Goal: Task Accomplishment & Management: Use online tool/utility

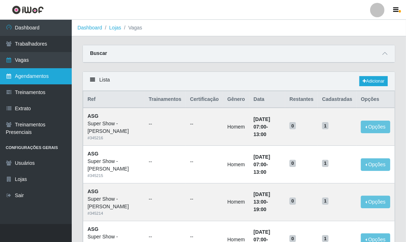
click at [53, 78] on link "Agendamentos" at bounding box center [36, 76] width 72 height 16
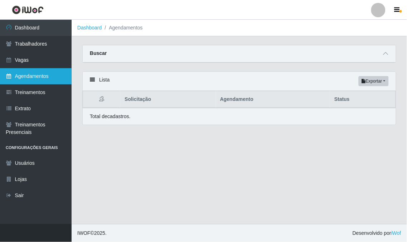
click at [49, 76] on link "Agendamentos" at bounding box center [36, 76] width 72 height 16
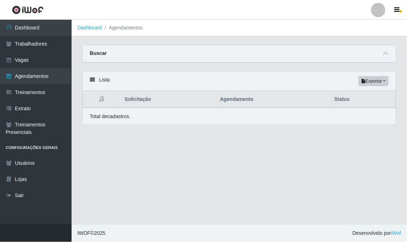
click at [96, 81] on div "Lista Exportar PDF Excel" at bounding box center [240, 81] width 314 height 19
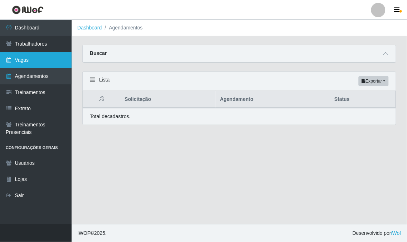
click at [50, 60] on link "Vagas" at bounding box center [36, 60] width 72 height 16
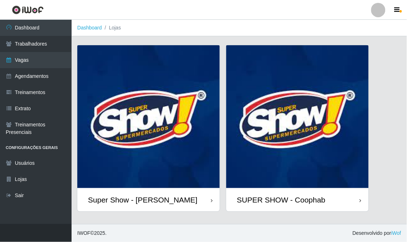
click at [183, 138] on img at bounding box center [148, 116] width 143 height 143
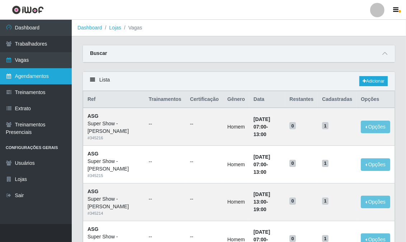
click at [52, 79] on link "Agendamentos" at bounding box center [36, 76] width 72 height 16
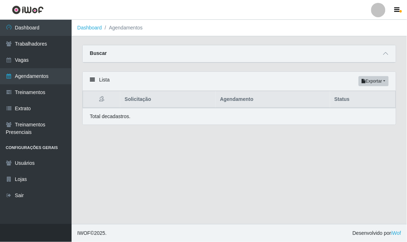
click at [99, 115] on p "Total de cadastros." at bounding box center [110, 117] width 41 height 8
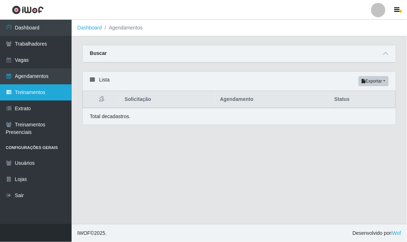
click at [33, 92] on link "Treinamentos" at bounding box center [36, 92] width 72 height 16
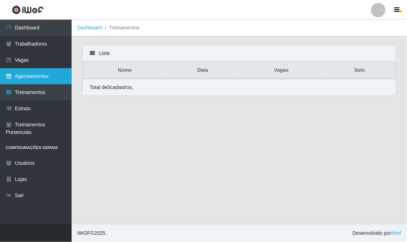
click at [39, 71] on link "Agendamentos" at bounding box center [36, 76] width 72 height 16
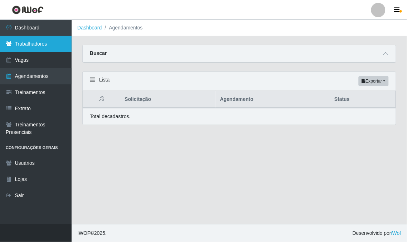
click at [44, 49] on link "Trabalhadores" at bounding box center [36, 44] width 72 height 16
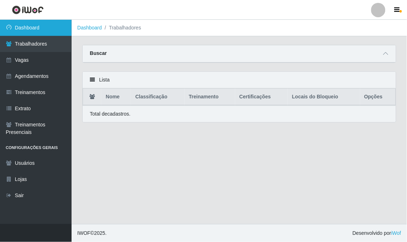
click at [48, 25] on link "Dashboard" at bounding box center [36, 28] width 72 height 16
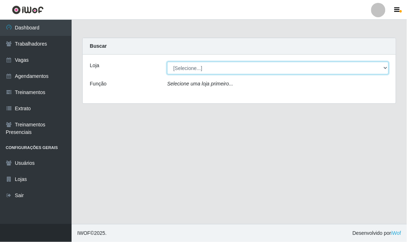
click at [206, 67] on select "[Selecione...] Super Show - [PERSON_NAME] SUPER SHOW - Coophab" at bounding box center [278, 68] width 222 height 13
select select "120"
click at [167, 62] on select "[Selecione...] Super Show - [PERSON_NAME] SUPER SHOW - Coophab" at bounding box center [278, 68] width 222 height 13
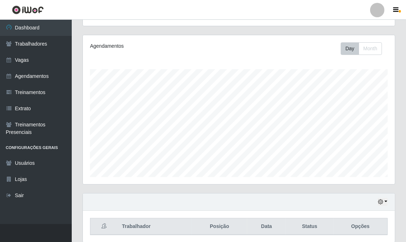
scroll to position [106, 0]
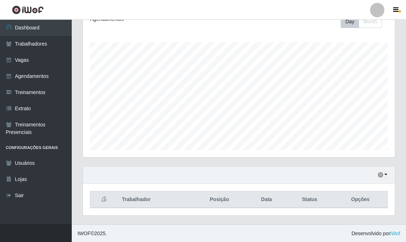
click at [387, 176] on div "Hoje 1 dia 3 dias 1 Semana Não encerrados" at bounding box center [239, 174] width 312 height 17
click at [385, 173] on button "button" at bounding box center [382, 175] width 10 height 8
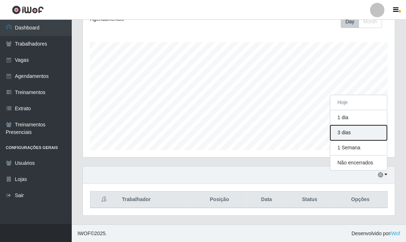
click at [350, 130] on button "3 dias" at bounding box center [358, 132] width 57 height 15
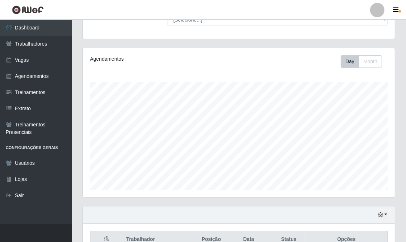
scroll to position [27, 0]
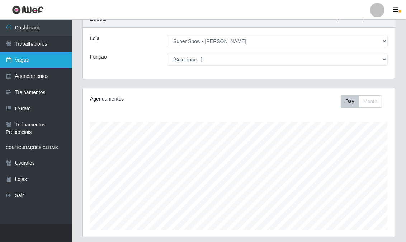
click at [13, 57] on link "Vagas" at bounding box center [36, 60] width 72 height 16
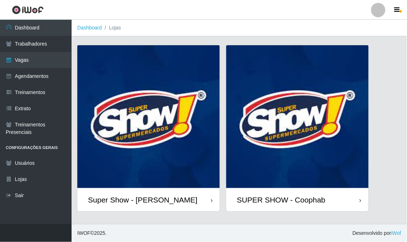
click at [194, 132] on img at bounding box center [148, 116] width 143 height 143
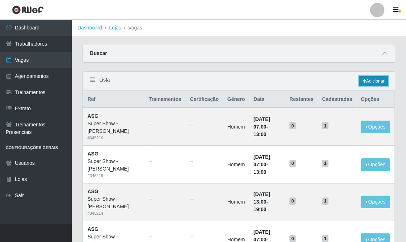
click at [369, 84] on link "Adicionar" at bounding box center [373, 81] width 28 height 10
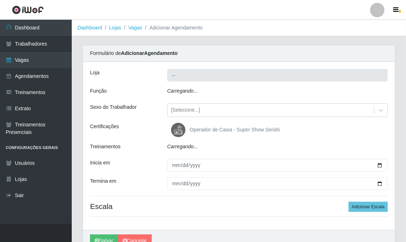
type input "Super Show - [PERSON_NAME]"
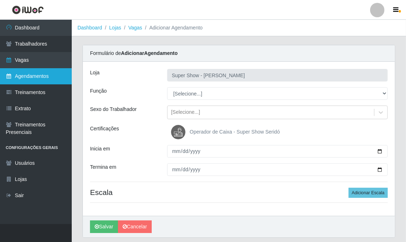
click at [34, 77] on link "Agendamentos" at bounding box center [36, 76] width 72 height 16
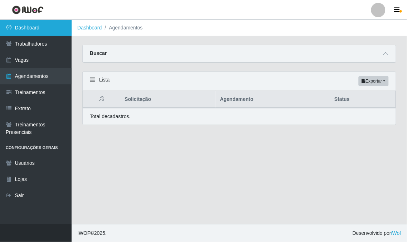
click at [51, 29] on link "Dashboard" at bounding box center [36, 28] width 72 height 16
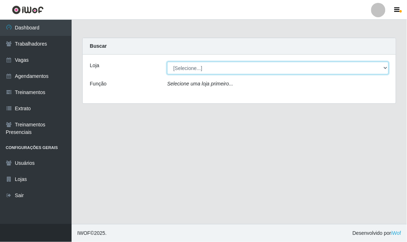
click at [232, 70] on select "[Selecione...] Super Show - [PERSON_NAME] SUPER SHOW - Coophab" at bounding box center [278, 68] width 222 height 13
select select "120"
click at [167, 62] on select "[Selecione...] Super Show - [PERSON_NAME] SUPER SHOW - Coophab" at bounding box center [278, 68] width 222 height 13
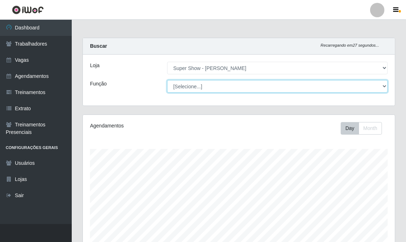
click at [204, 82] on select "[Selecione...] ASG Auxiliar de Estacionamento Balconista Embalador Embalador + …" at bounding box center [277, 86] width 220 height 13
click at [201, 83] on select "[Selecione...] ASG Auxiliar de Estacionamento Balconista Embalador Embalador + …" at bounding box center [277, 86] width 220 height 13
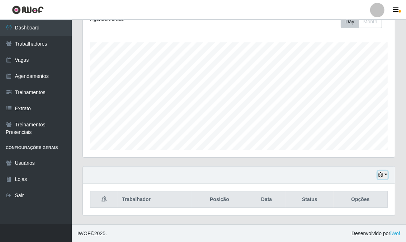
click at [386, 173] on button "button" at bounding box center [382, 175] width 10 height 8
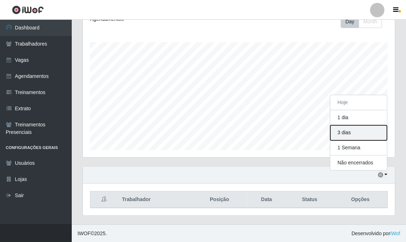
click at [363, 132] on button "3 dias" at bounding box center [358, 132] width 57 height 15
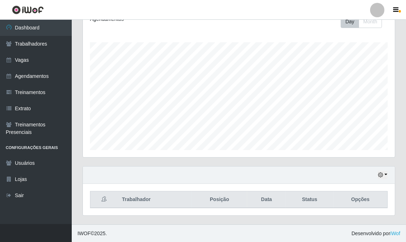
scroll to position [146, 0]
